Goal: Information Seeking & Learning: Learn about a topic

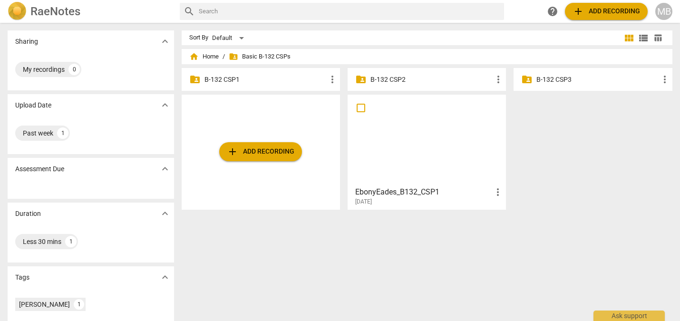
click at [573, 78] on p "B-132 CSP3" at bounding box center [597, 80] width 122 height 10
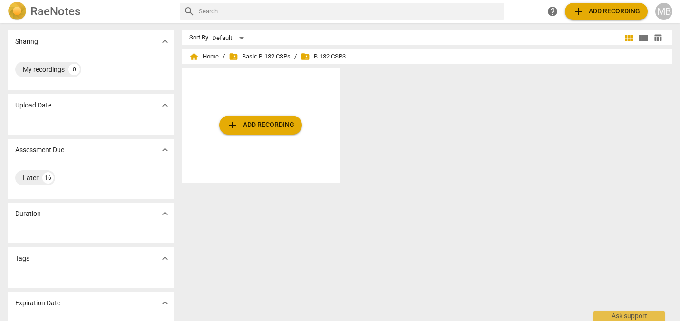
click at [573, 78] on div "add Add recording" at bounding box center [431, 129] width 499 height 123
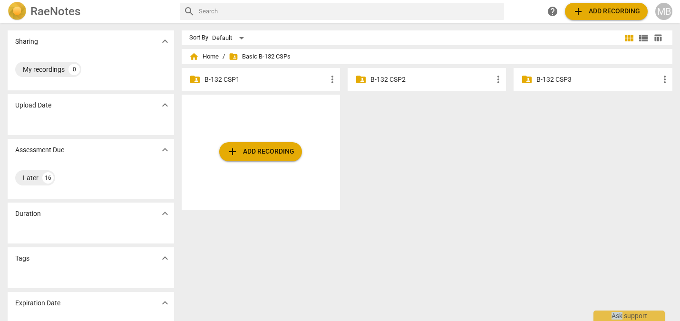
click at [304, 73] on div "folder_shared B-132 CSP1 more_vert" at bounding box center [261, 79] width 158 height 23
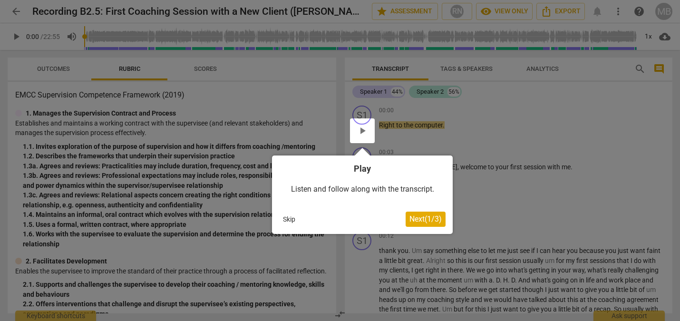
click at [318, 129] on div at bounding box center [340, 160] width 680 height 321
click at [363, 129] on div at bounding box center [362, 130] width 25 height 25
click at [289, 216] on button "Skip" at bounding box center [289, 219] width 20 height 14
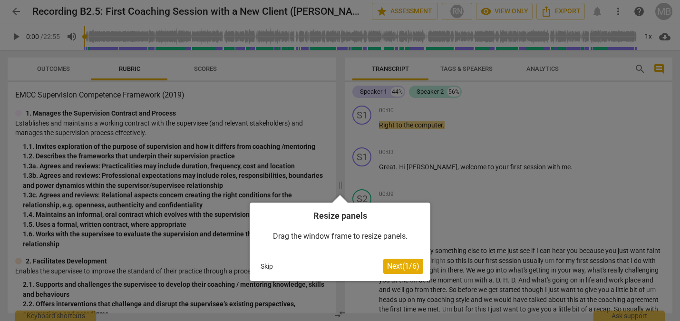
click at [266, 264] on button "Skip" at bounding box center [267, 266] width 20 height 14
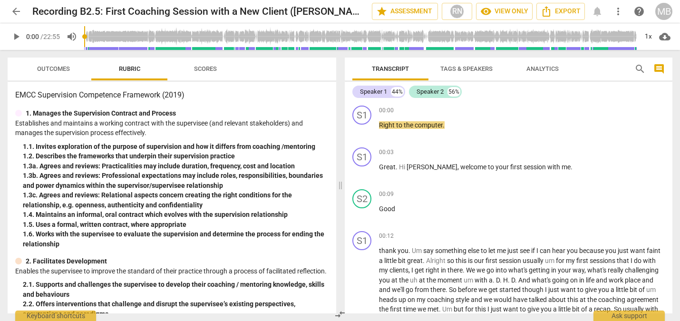
click at [16, 36] on span "play_arrow" at bounding box center [15, 36] width 11 height 11
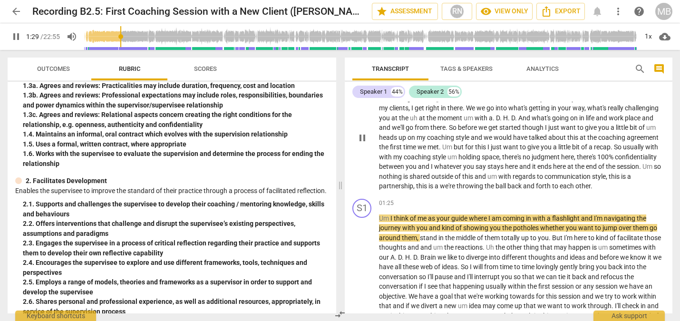
scroll to position [165, 0]
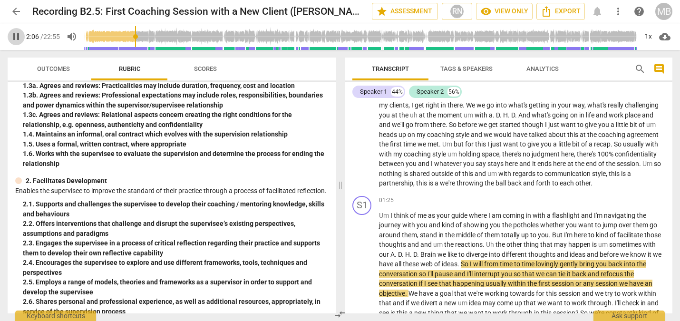
click at [16, 36] on span "pause" at bounding box center [15, 36] width 11 height 11
type input "126"
